Goal: Information Seeking & Learning: Learn about a topic

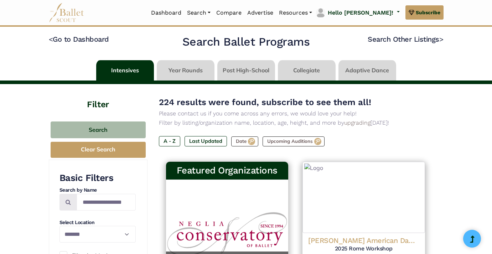
select select "**"
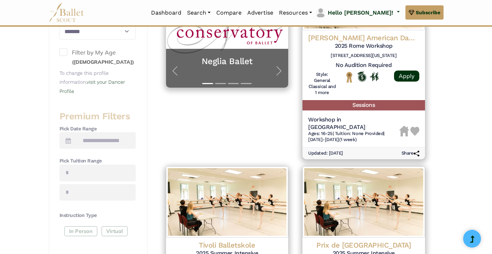
scroll to position [203, 0]
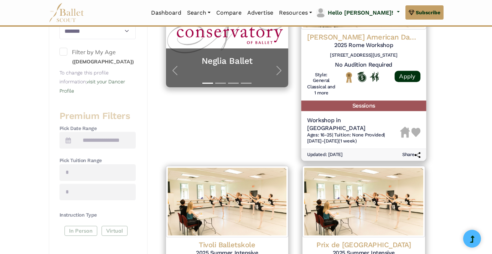
click at [367, 91] on div at bounding box center [363, 85] width 57 height 27
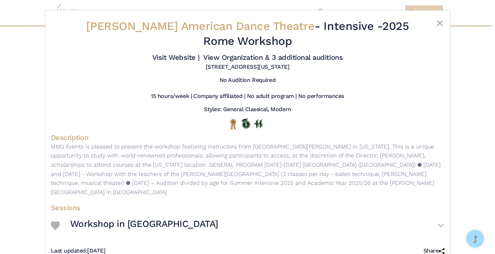
drag, startPoint x: 278, startPoint y: 41, endPoint x: 97, endPoint y: 31, distance: 181.4
click at [97, 31] on h2 "Alvin Ailey American Dance Theatre - Intensive - 2025 Rome Workshop" at bounding box center [248, 34] width 328 height 30
copy h2 "Alvin Ailey American Dance Theatre - Intensive - 2025 Rome Workshop"
click at [471, 30] on div "Alvin Ailey American Dance Theatre - Intensive - 2025 Rome Workshop Visit Websi…" at bounding box center [247, 127] width 495 height 254
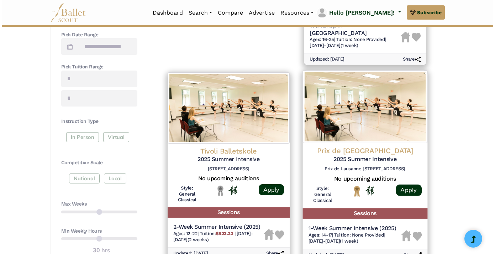
scroll to position [296, 0]
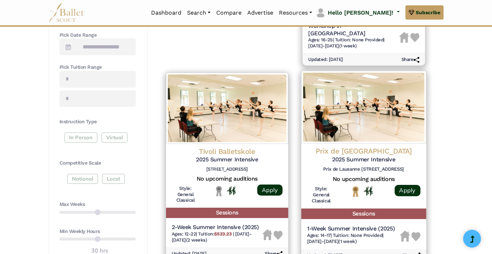
click at [348, 146] on h4 "Prix de [GEOGRAPHIC_DATA]" at bounding box center [363, 151] width 113 height 10
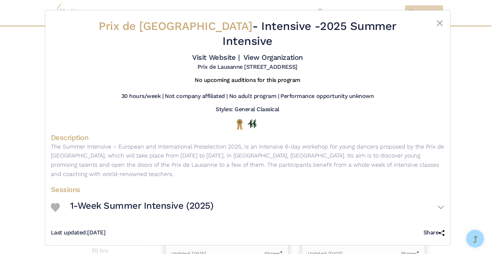
click at [188, 200] on h3 "1-Week Summer Intensive (2025)" at bounding box center [141, 206] width 143 height 12
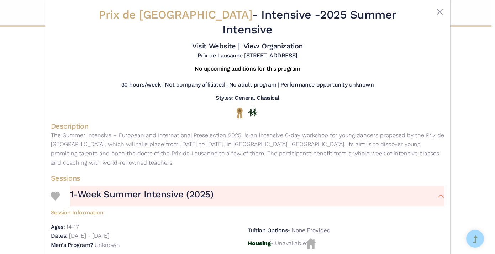
scroll to position [8, 0]
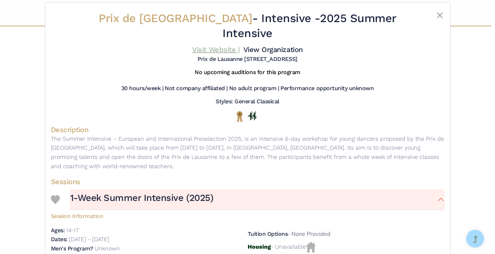
click at [214, 45] on link "Visit Website |" at bounding box center [215, 49] width 47 height 9
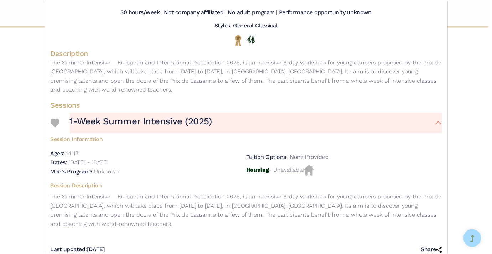
scroll to position [84, 0]
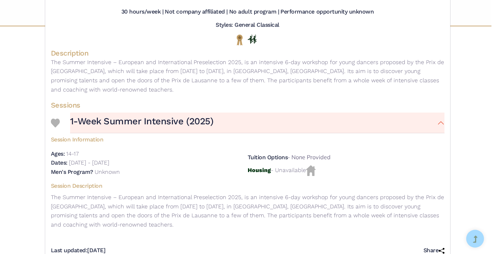
click at [13, 68] on div "Prix de Lausanne - Intensive - 2025 Summer Intensive Visit Website | View Organ…" at bounding box center [247, 127] width 495 height 254
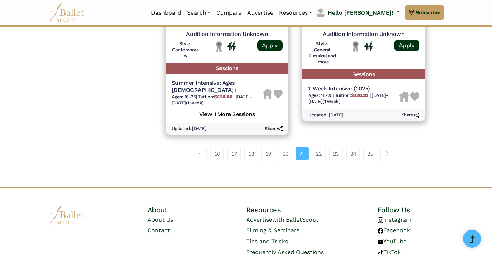
scroll to position [1029, 0]
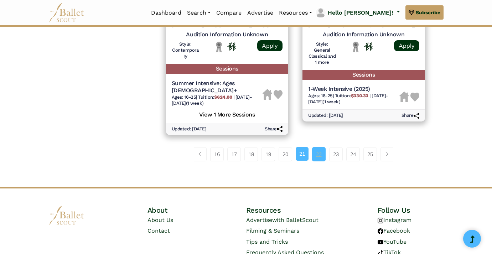
click at [323, 147] on link "22" at bounding box center [319, 154] width 14 height 14
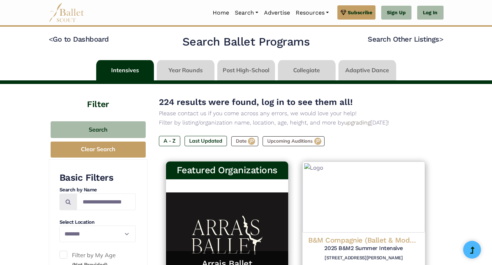
select select "**"
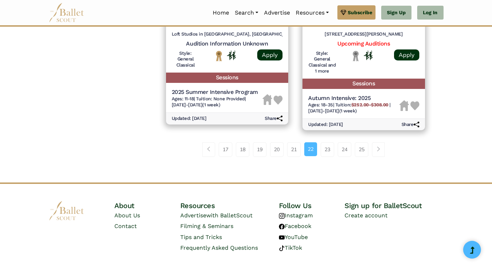
scroll to position [999, 0]
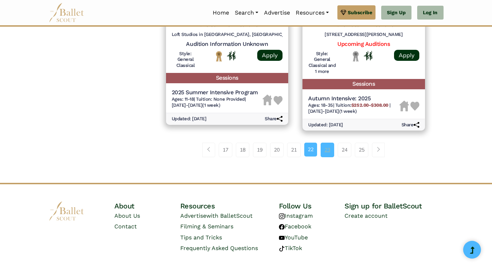
click at [326, 143] on link "23" at bounding box center [327, 150] width 14 height 14
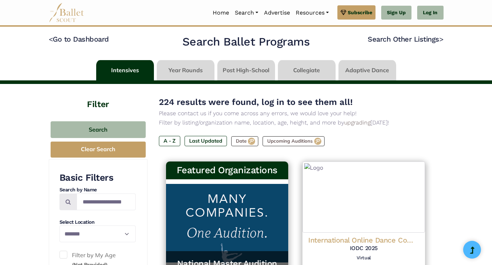
select select "**"
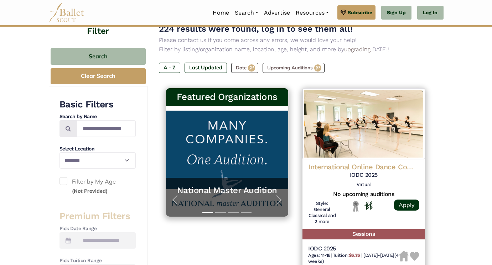
scroll to position [74, 0]
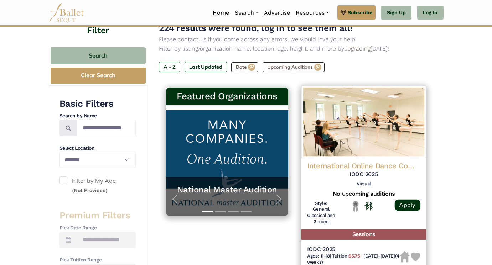
click at [382, 166] on h4 "International Online Dance Competition (IODC)" at bounding box center [363, 166] width 113 height 10
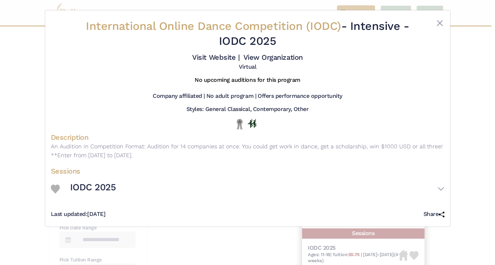
click at [488, 159] on div "International Online Dance Competition (IODC) - Intensive - IODC 2025 Visit Web…" at bounding box center [247, 132] width 495 height 265
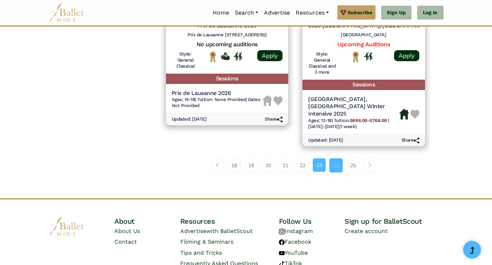
scroll to position [1017, 0]
click at [335, 159] on link "24" at bounding box center [336, 166] width 14 height 14
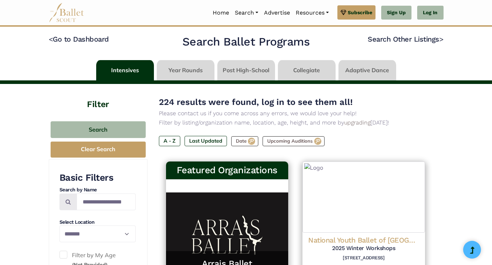
select select "**"
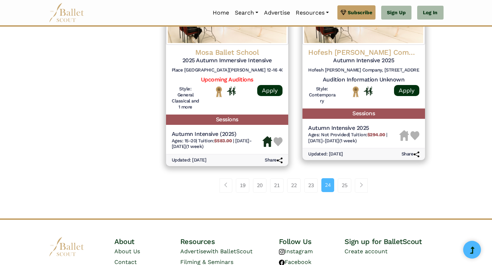
scroll to position [948, 0]
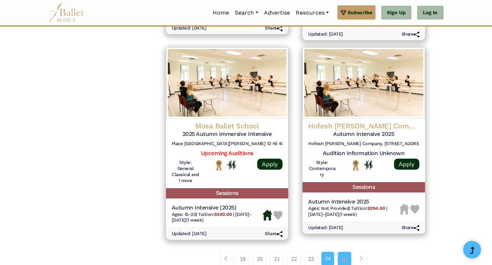
click at [347, 252] on link "25" at bounding box center [344, 259] width 14 height 14
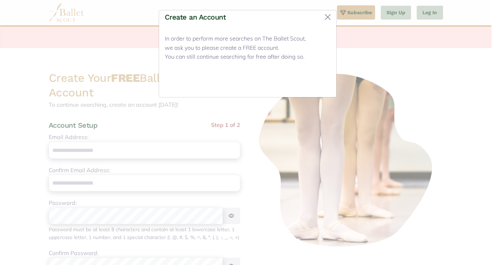
click at [319, 82] on button "Close" at bounding box center [317, 83] width 27 height 17
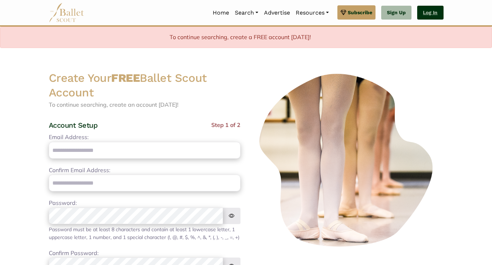
click at [432, 17] on link "Log In" at bounding box center [430, 13] width 26 height 14
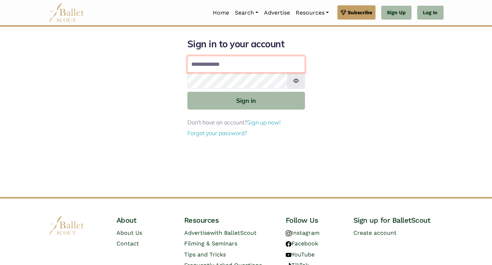
type input "**********"
click at [246, 100] on button "Sign in" at bounding box center [245, 100] width 117 height 17
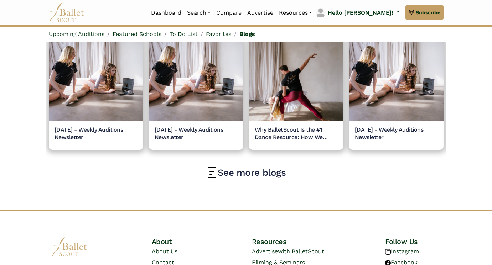
scroll to position [684, 0]
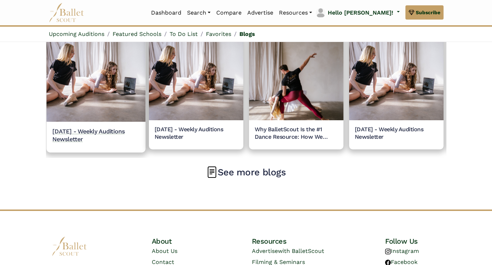
click at [81, 143] on h5 "[DATE] - Weekly Auditions Newsletter" at bounding box center [95, 136] width 87 height 16
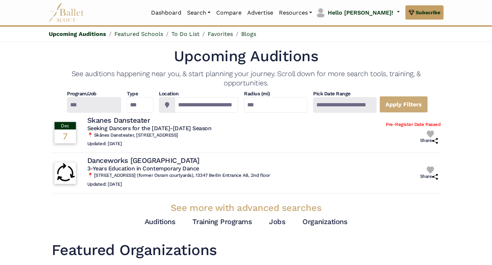
scroll to position [0, 0]
click at [378, 245] on h1 "Featured Organizations" at bounding box center [246, 251] width 389 height 20
click at [184, 12] on link "Dashboard" at bounding box center [166, 12] width 36 height 15
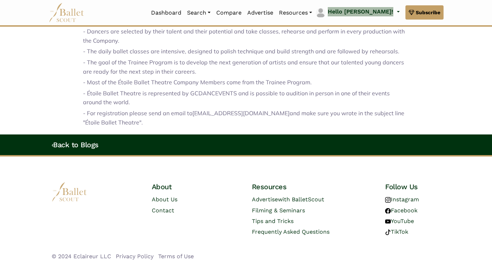
scroll to position [778, 0]
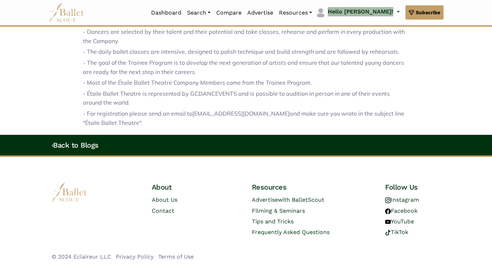
click at [68, 9] on img at bounding box center [67, 13] width 36 height 20
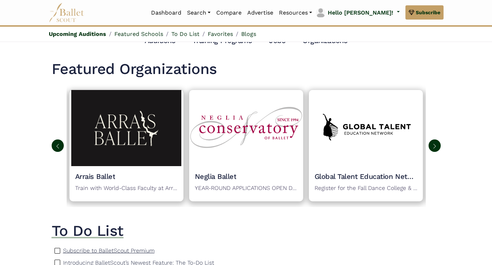
scroll to position [177, 0]
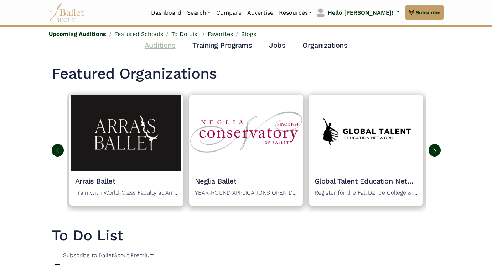
click at [172, 45] on link "Auditions" at bounding box center [160, 45] width 31 height 9
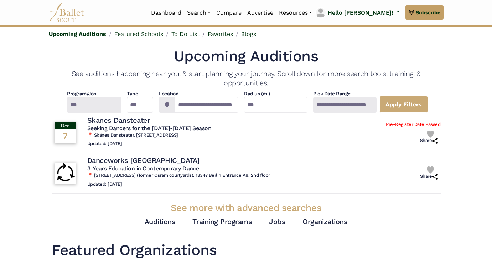
scroll to position [0, 0]
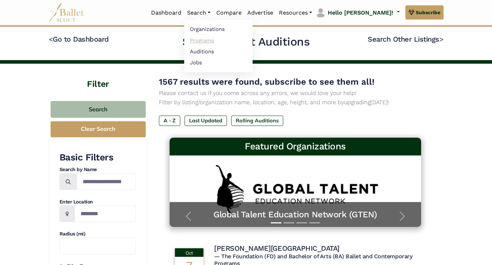
click at [233, 43] on link "Programs" at bounding box center [218, 40] width 68 height 11
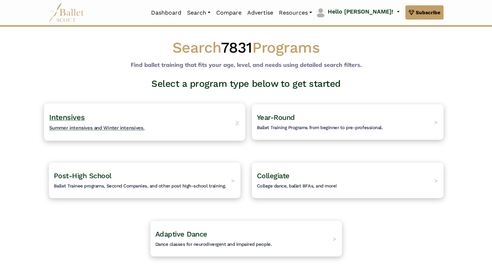
click at [104, 130] on span "Summer intensives and Winter intensives." at bounding box center [96, 128] width 95 height 6
click at [84, 184] on span "Ballet Trainee programs, Second Companies, and other post high-school training." at bounding box center [139, 186] width 181 height 6
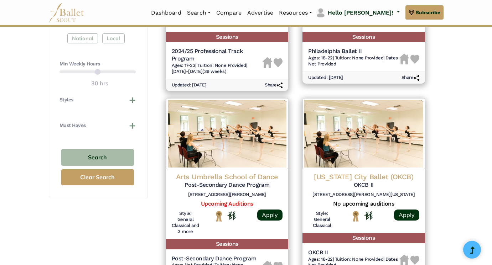
scroll to position [461, 0]
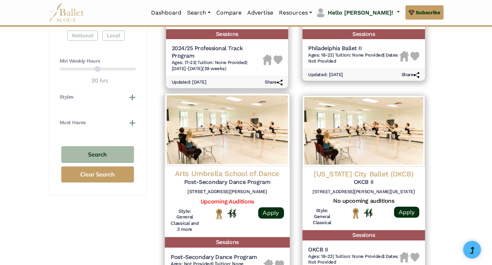
click at [214, 169] on h4 "Arts Umbrella School of Dance" at bounding box center [226, 174] width 113 height 10
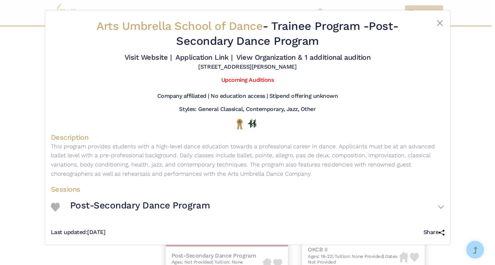
click at [30, 101] on div "Arts Umbrella School of Dance - Trainee Program - Post-Secondary Dance Program …" at bounding box center [247, 132] width 495 height 265
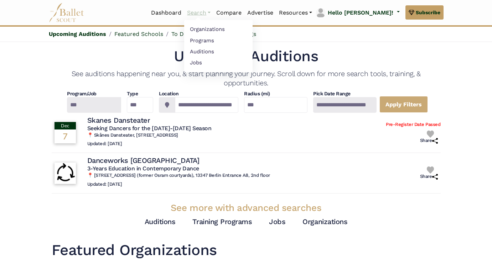
click at [213, 11] on link "Search" at bounding box center [198, 12] width 29 height 15
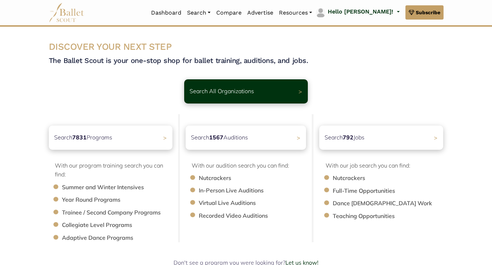
click at [94, 187] on li "Summer and Winter Intensives" at bounding box center [121, 187] width 118 height 9
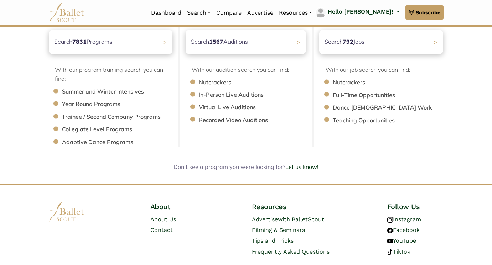
scroll to position [95, 0]
click at [81, 140] on li "Adaptive Dance Programs" at bounding box center [121, 142] width 118 height 9
click at [83, 115] on li "Trainee / Second Company Programs" at bounding box center [121, 117] width 118 height 9
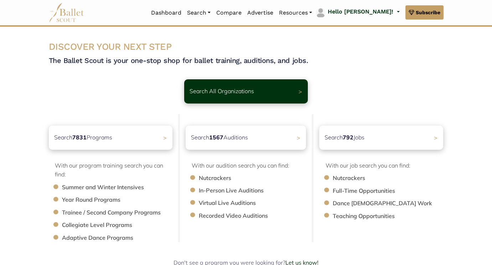
scroll to position [0, 0]
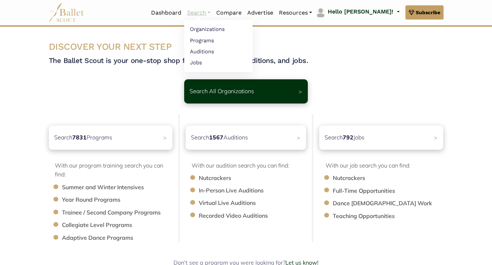
click at [213, 12] on link "Search" at bounding box center [198, 12] width 29 height 15
click at [235, 38] on link "Programs" at bounding box center [218, 40] width 68 height 11
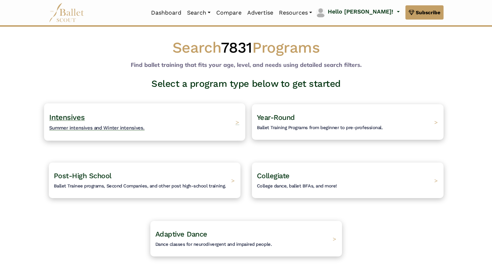
click at [83, 121] on h4 "Intensives Summer intensives and Winter intensives." at bounding box center [96, 122] width 95 height 20
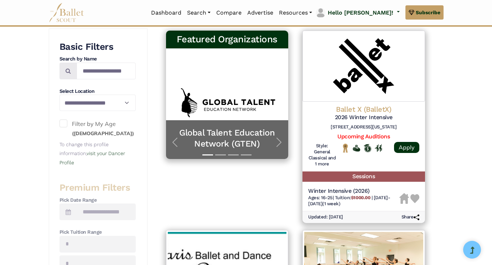
scroll to position [130, 0]
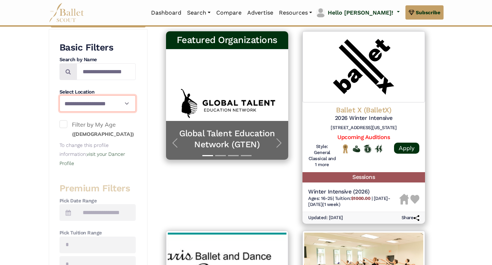
select select "**"
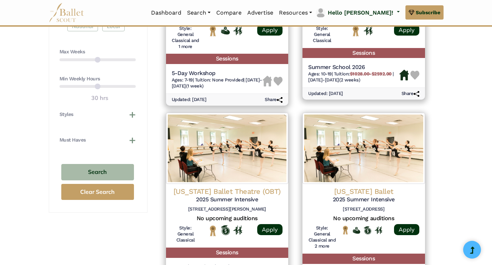
scroll to position [512, 0]
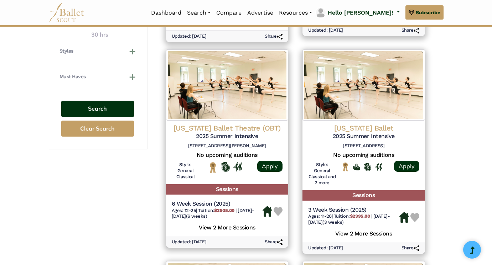
click at [90, 101] on button "Search" at bounding box center [97, 109] width 73 height 17
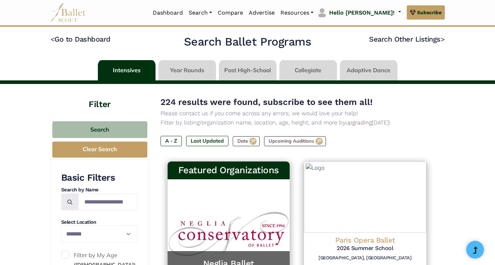
select select "**"
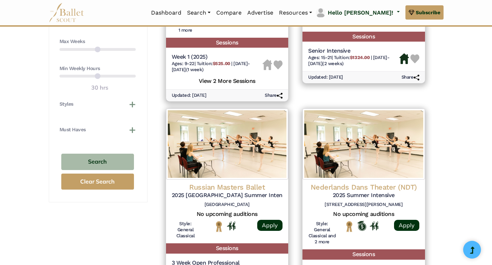
scroll to position [461, 0]
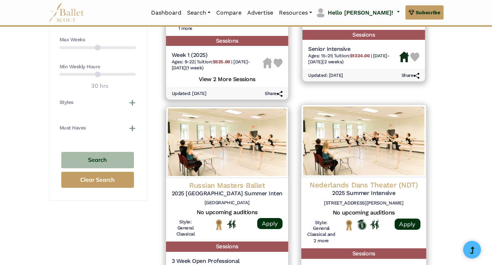
click at [367, 180] on h4 "Nederlands Dans Theater (NDT)" at bounding box center [363, 185] width 113 height 10
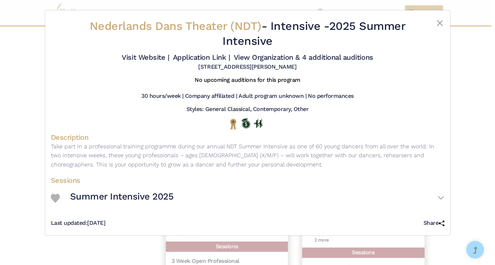
click at [480, 128] on div "Nederlands Dans Theater (NDT) - Intensive - 2025 Summer Intensive Visit Website…" at bounding box center [247, 132] width 495 height 265
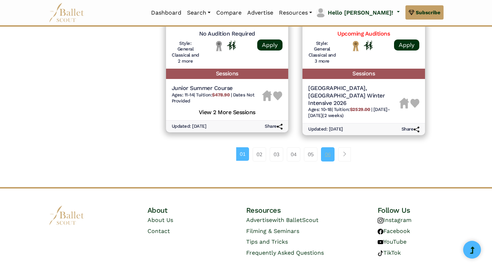
scroll to position [1060, 0]
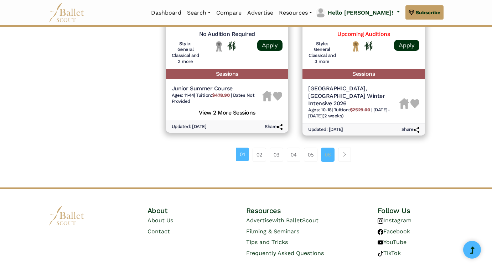
click at [326, 148] on link "06" at bounding box center [328, 155] width 14 height 14
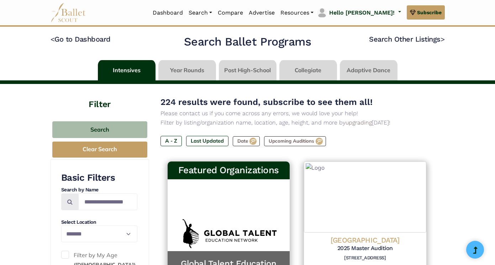
select select "**"
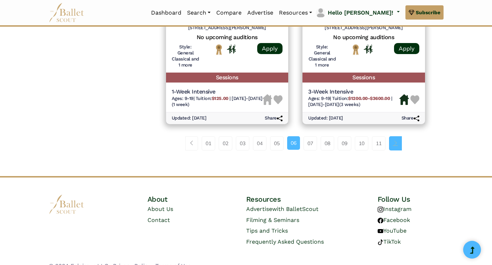
scroll to position [1030, 0]
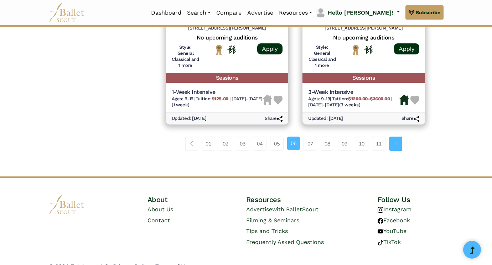
click at [397, 141] on span "Page navigation example" at bounding box center [395, 143] width 5 height 5
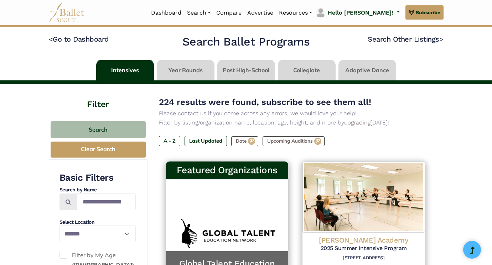
select select "**"
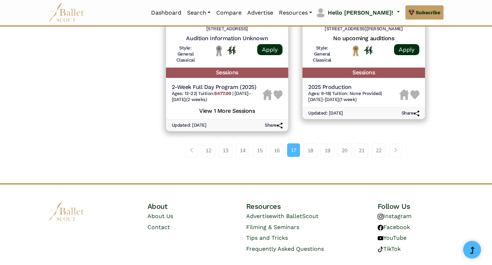
scroll to position [1028, 0]
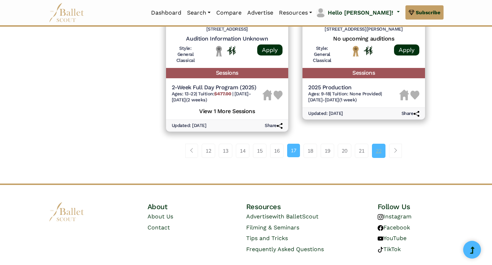
click at [381, 144] on link "22" at bounding box center [379, 151] width 14 height 14
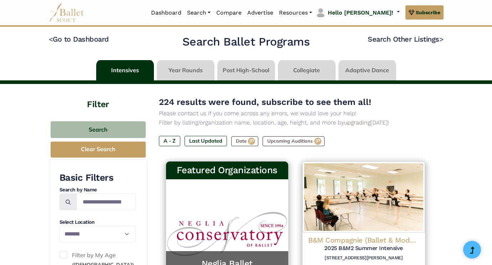
select select "**"
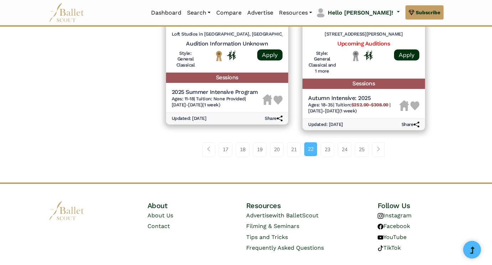
scroll to position [999, 0]
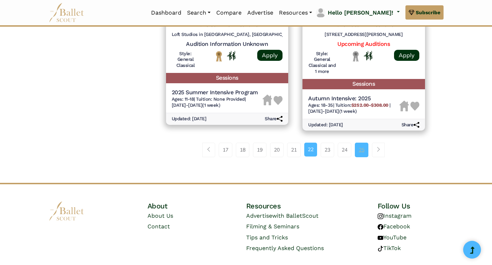
click at [364, 143] on link "25" at bounding box center [362, 150] width 14 height 14
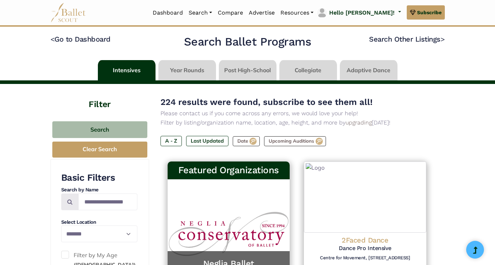
select select "**"
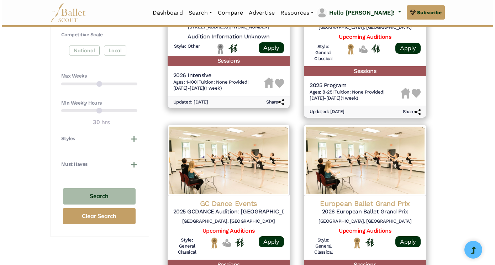
scroll to position [509, 0]
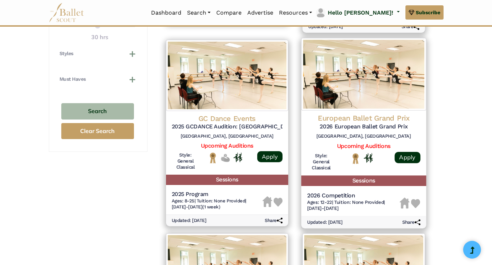
click at [378, 114] on h4 "European Ballet Grand Prix" at bounding box center [363, 119] width 113 height 10
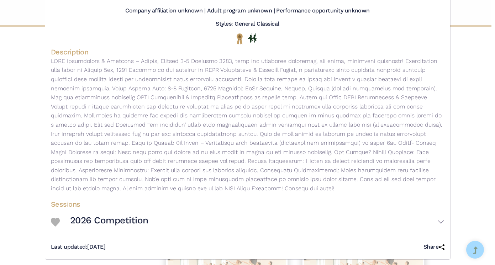
scroll to position [85, 0]
click at [97, 217] on h3 "2026 Competition" at bounding box center [109, 221] width 78 height 12
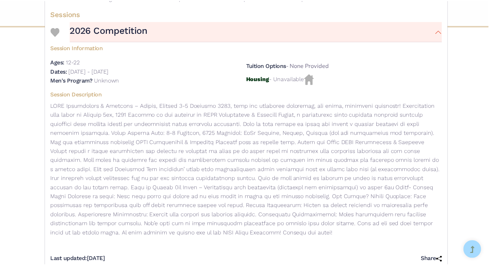
scroll to position [277, 0]
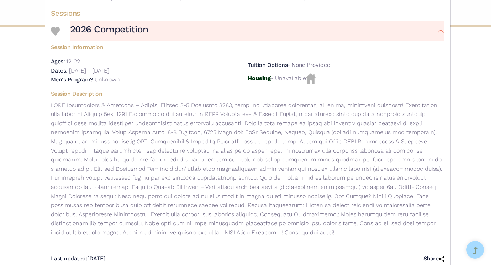
click at [474, 105] on div "European Ballet Grand Prix - Intensive - 2026 European Ballet Grand Prix Visit …" at bounding box center [247, 132] width 495 height 265
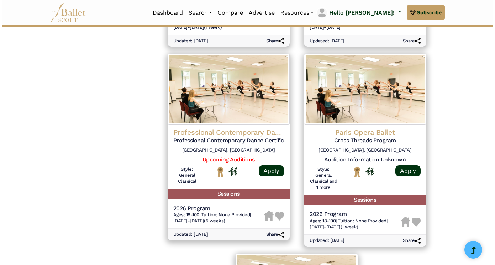
scroll to position [689, 0]
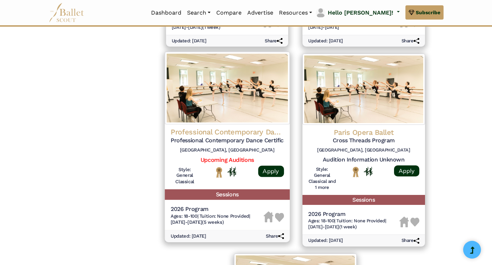
click at [250, 127] on h4 "Professional Contemporary Dance Certification Program" at bounding box center [226, 132] width 113 height 10
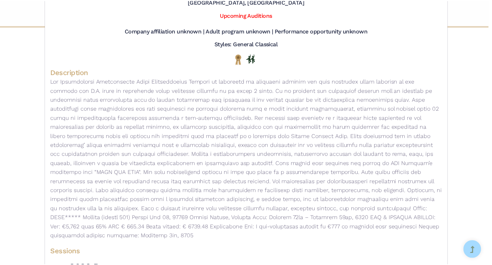
scroll to position [83, 0]
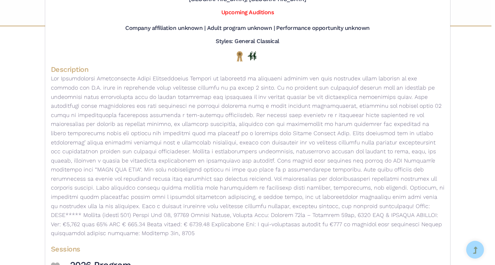
click at [481, 94] on div "Professional Contemporary Dance Certification Program - Intensive - Professiona…" at bounding box center [247, 132] width 495 height 265
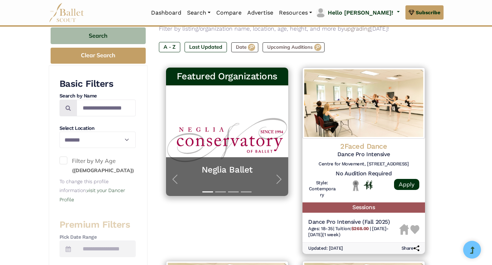
scroll to position [20, 0]
